Goal: Navigation & Orientation: Find specific page/section

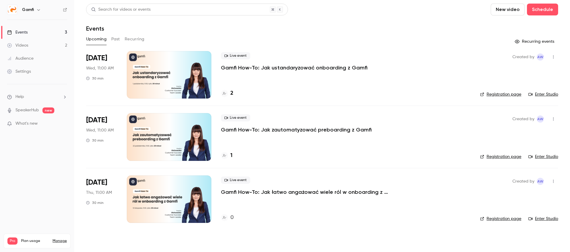
click at [39, 121] on p "What's new" at bounding box center [32, 124] width 51 height 6
drag, startPoint x: 427, startPoint y: 29, endPoint x: 284, endPoint y: 30, distance: 143.5
click at [410, 28] on div at bounding box center [285, 126] width 570 height 252
click at [46, 44] on link "Videos 2" at bounding box center [37, 45] width 74 height 13
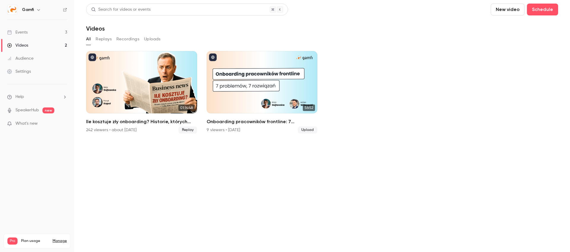
click at [37, 31] on link "Events 3" at bounding box center [37, 32] width 74 height 13
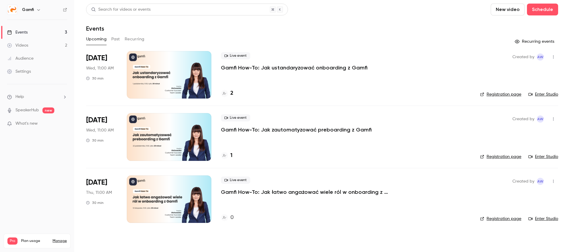
click at [30, 46] on link "Videos 2" at bounding box center [37, 45] width 74 height 13
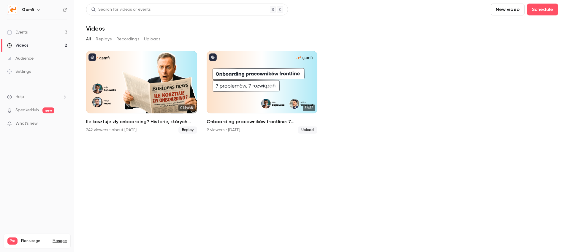
click at [27, 34] on div "Events" at bounding box center [17, 32] width 21 height 6
